Goal: Navigation & Orientation: Find specific page/section

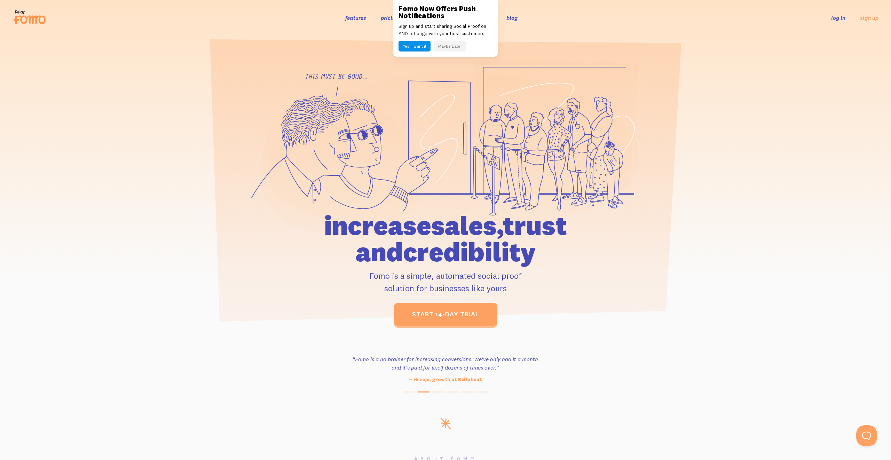
click at [457, 45] on button "Maybe Later" at bounding box center [450, 46] width 32 height 11
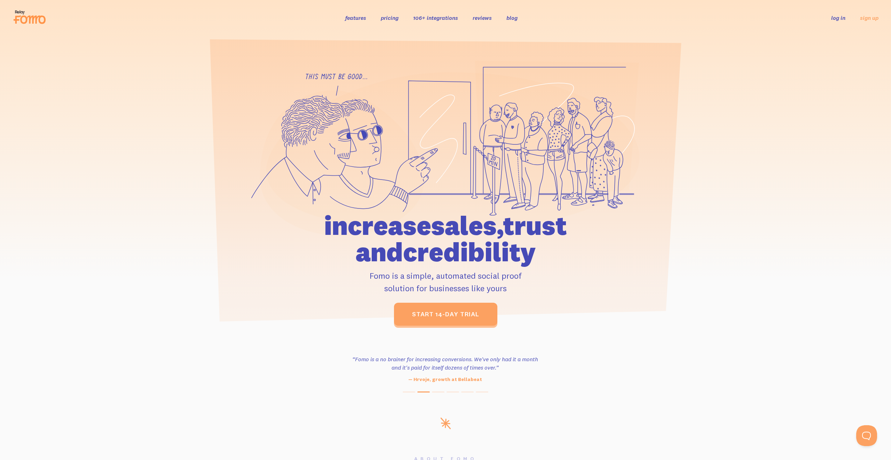
click at [837, 18] on link "log in" at bounding box center [838, 17] width 14 height 7
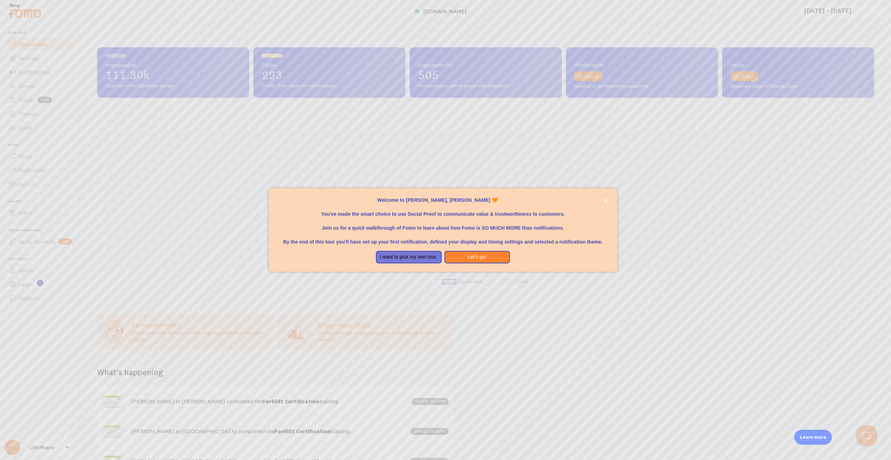
scroll to position [183, 777]
click at [419, 257] on button "I want to pick my own tour." at bounding box center [409, 257] width 66 height 13
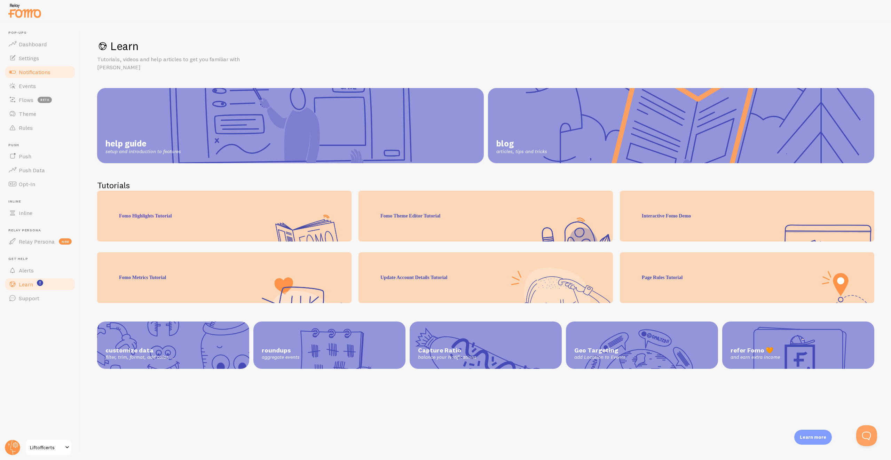
click at [42, 71] on span "Notifications" at bounding box center [35, 72] width 32 height 7
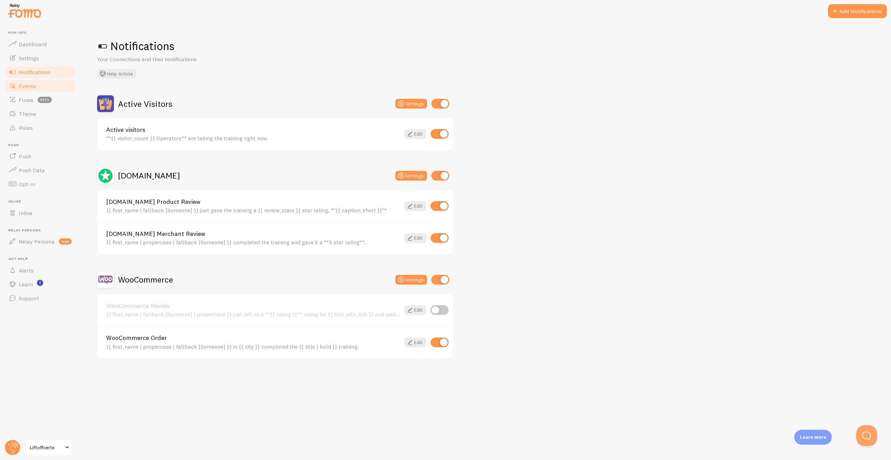
click at [19, 84] on span "Events" at bounding box center [27, 86] width 17 height 7
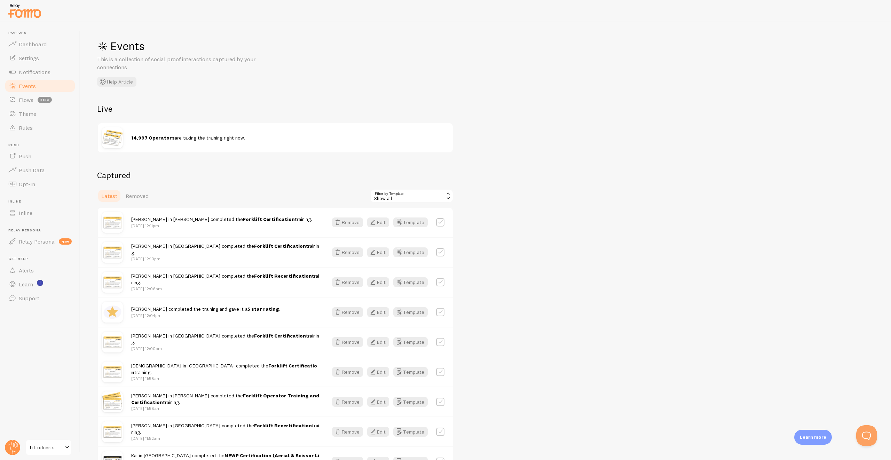
click at [322, 87] on div "Events This is a collection of social proof interactions captured by your conne…" at bounding box center [485, 241] width 811 height 438
